Goal: Find specific page/section: Find specific page/section

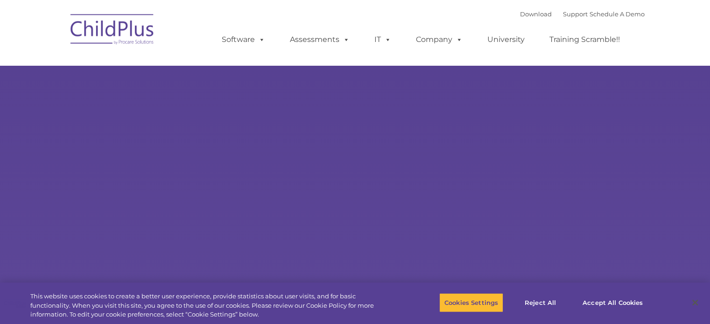
select select "MEDIUM"
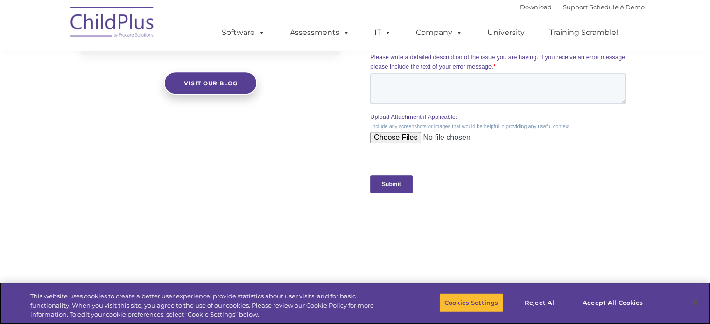
scroll to position [870, 0]
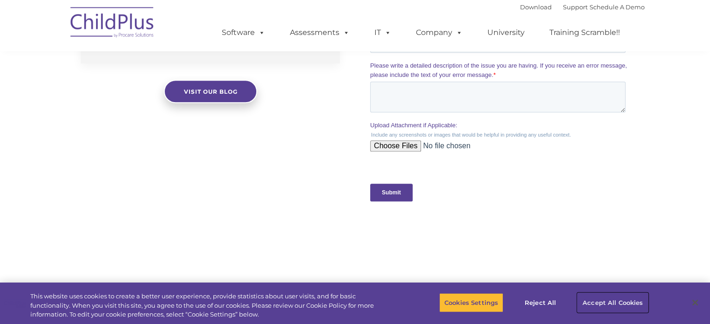
click at [606, 305] on button "Accept All Cookies" at bounding box center [612, 303] width 70 height 20
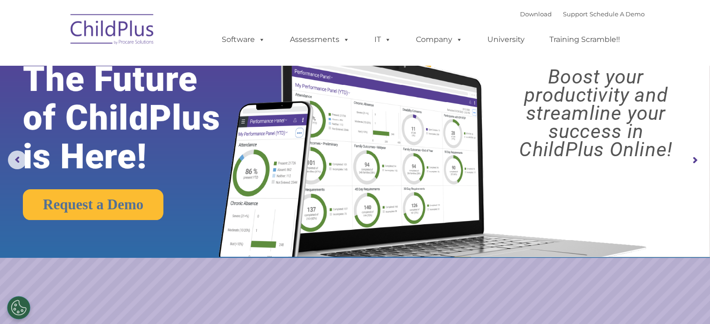
scroll to position [0, 0]
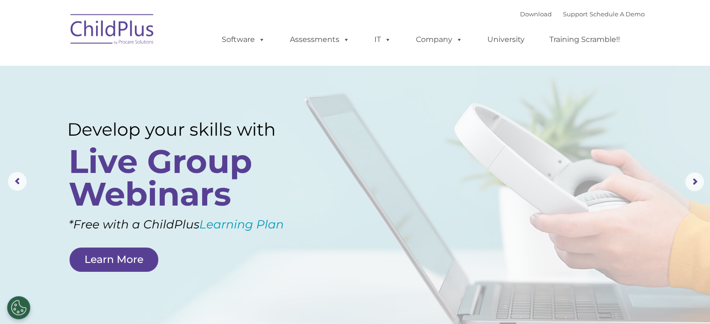
click at [100, 11] on img at bounding box center [112, 30] width 93 height 47
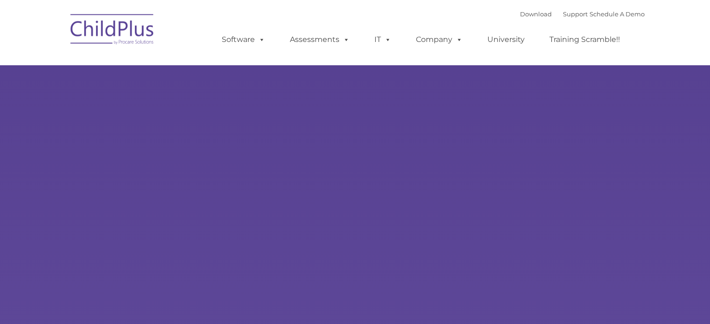
type input ""
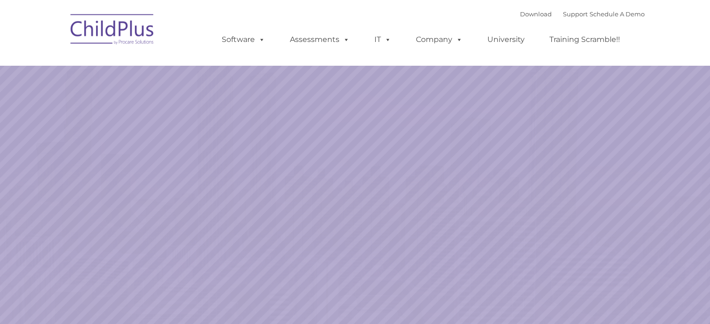
select select "MEDIUM"
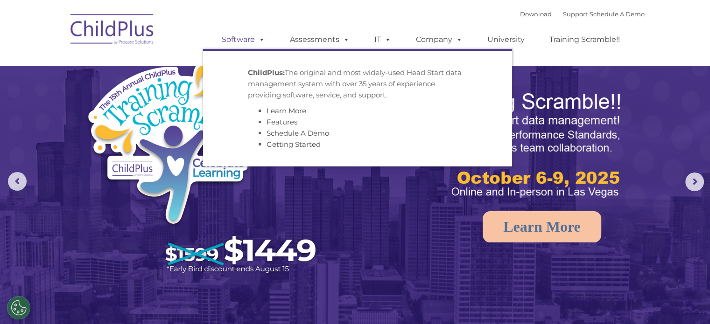
click at [256, 39] on span at bounding box center [260, 39] width 10 height 9
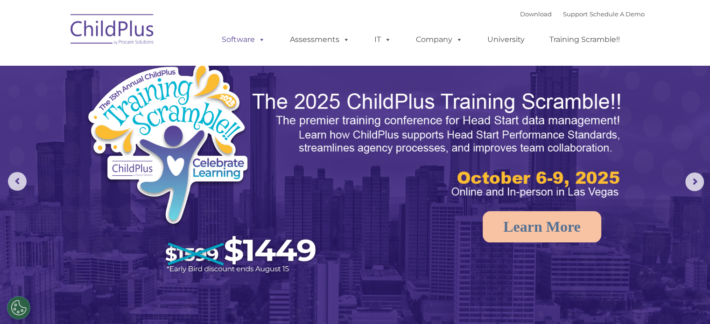
click at [256, 39] on span at bounding box center [260, 39] width 10 height 9
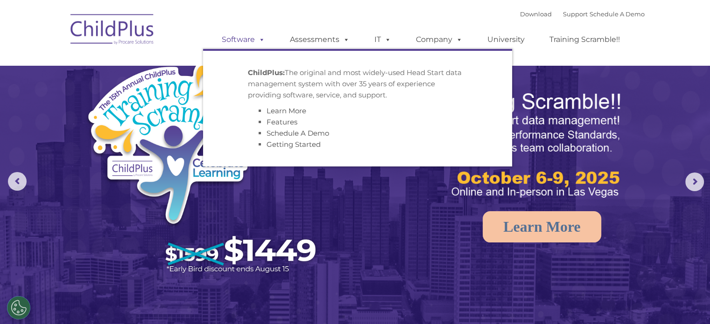
click at [256, 39] on span at bounding box center [260, 39] width 10 height 9
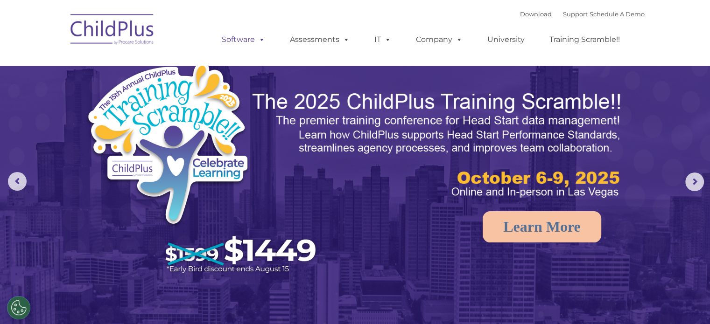
click at [245, 45] on link "Software" at bounding box center [243, 39] width 62 height 19
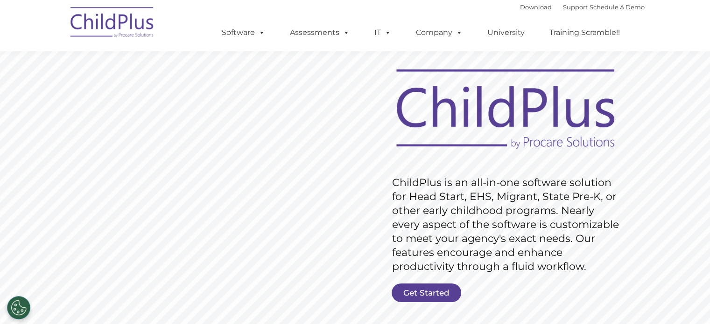
scroll to position [56, 0]
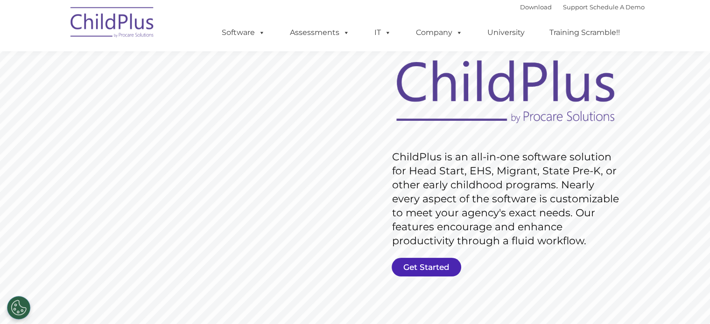
click at [414, 269] on link "Get Started" at bounding box center [426, 267] width 70 height 19
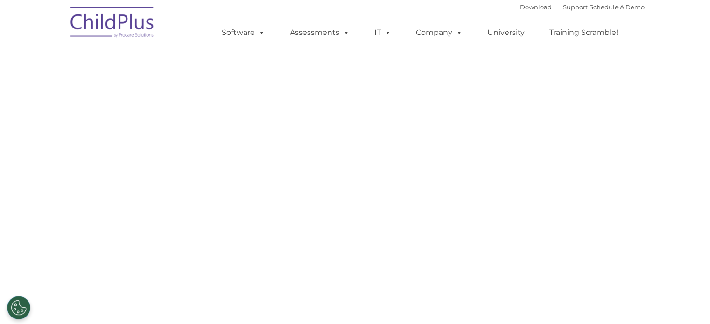
select select "MEDIUM"
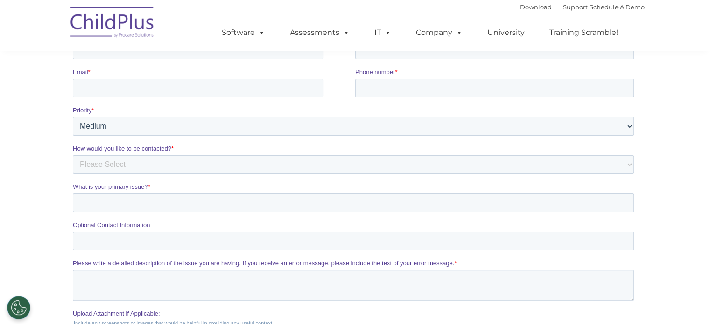
scroll to position [75, 0]
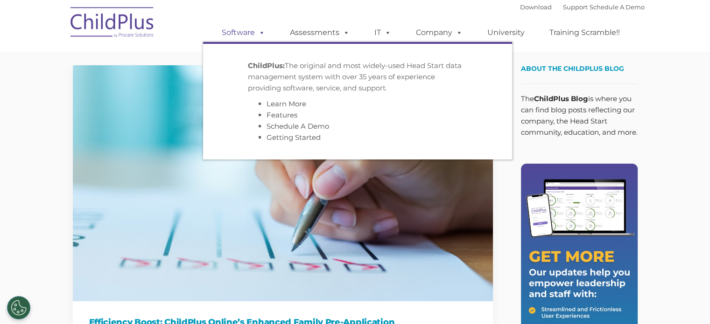
click at [251, 29] on link "Software" at bounding box center [243, 32] width 62 height 19
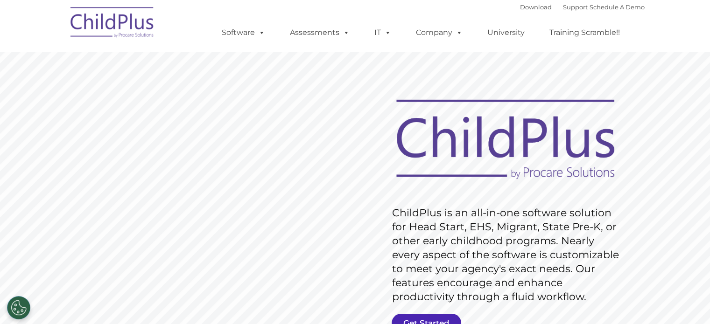
click at [410, 317] on link "Get Started" at bounding box center [426, 323] width 70 height 19
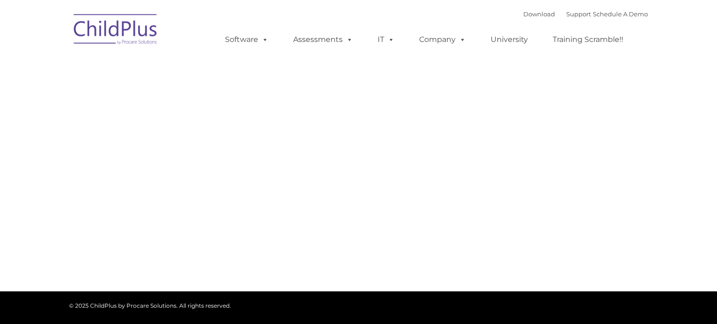
type input ""
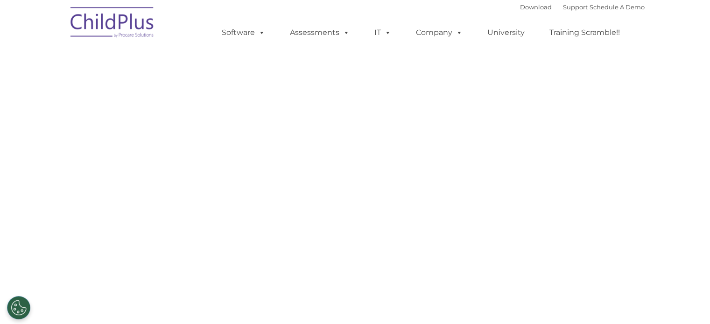
select select "MEDIUM"
